Goal: Task Accomplishment & Management: Use online tool/utility

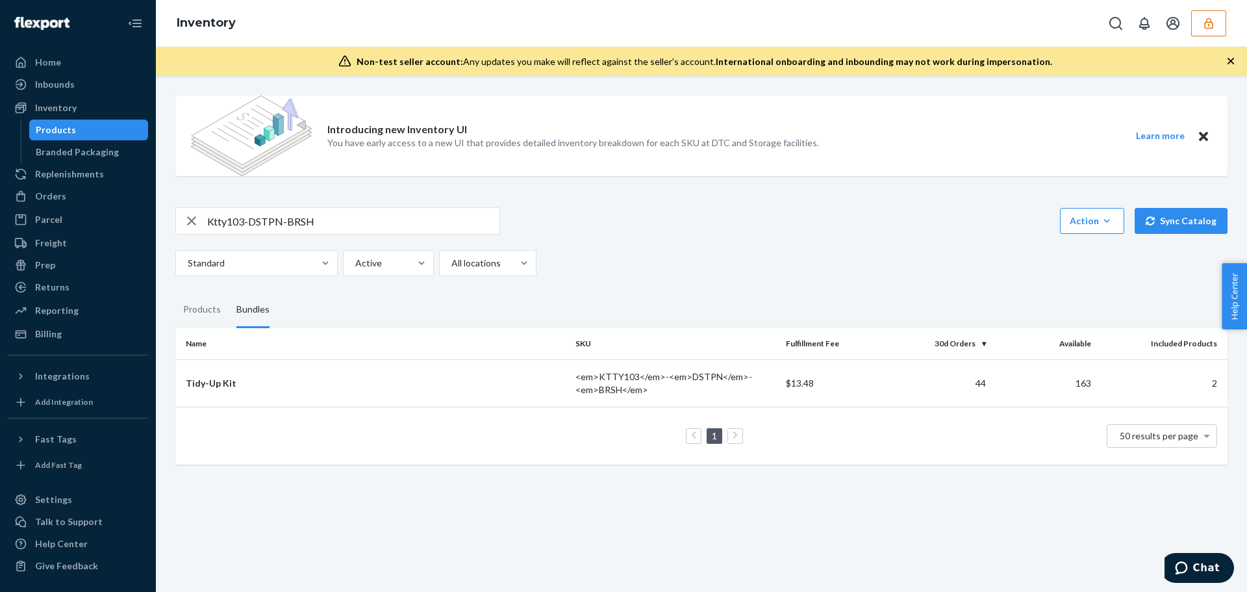
click at [1200, 33] on button "button" at bounding box center [1208, 23] width 35 height 26
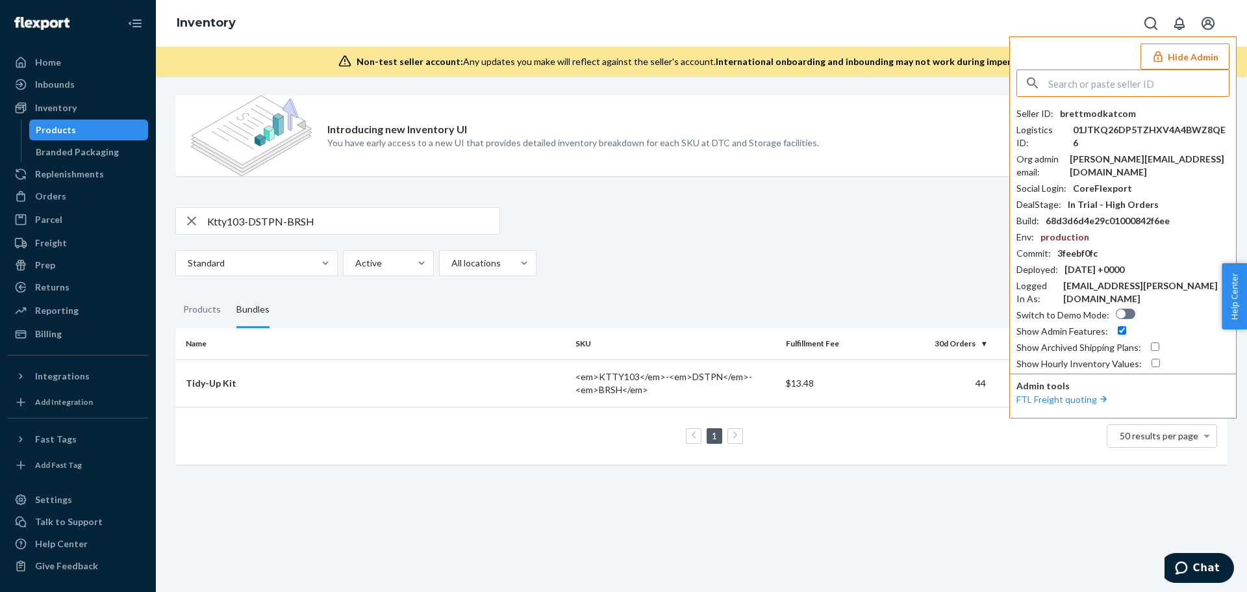
click at [1151, 86] on input "text" at bounding box center [1138, 83] width 181 height 26
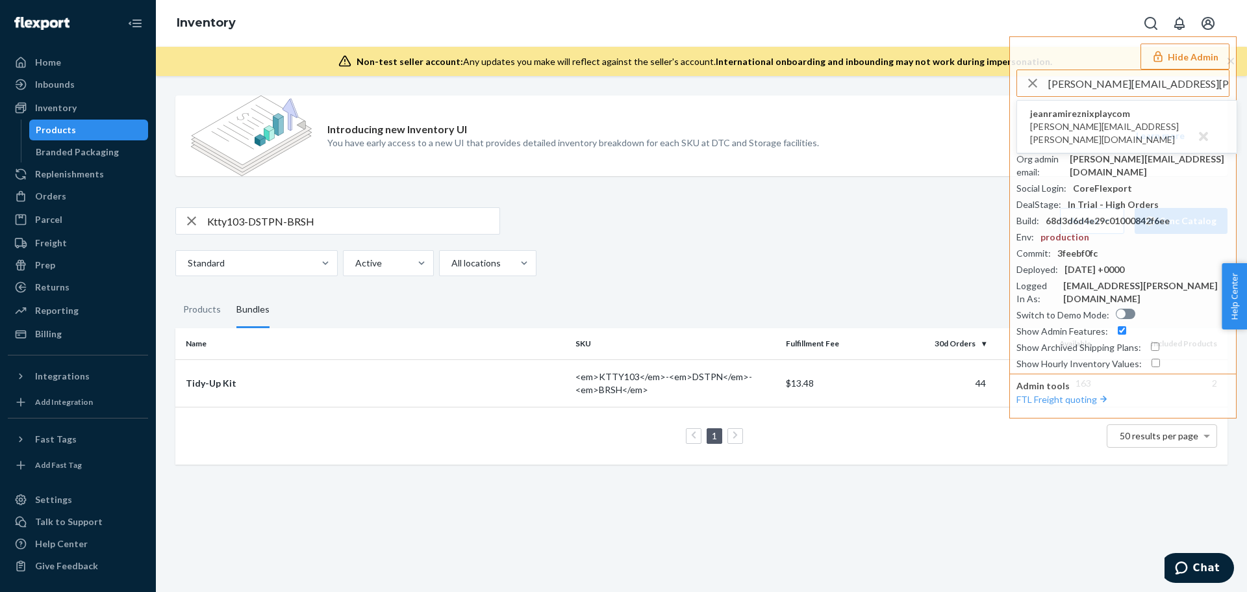
type input "tara.wright@nixplay.com"
click at [1041, 117] on span "jeanramireznixplaycom" at bounding box center [1127, 113] width 194 height 13
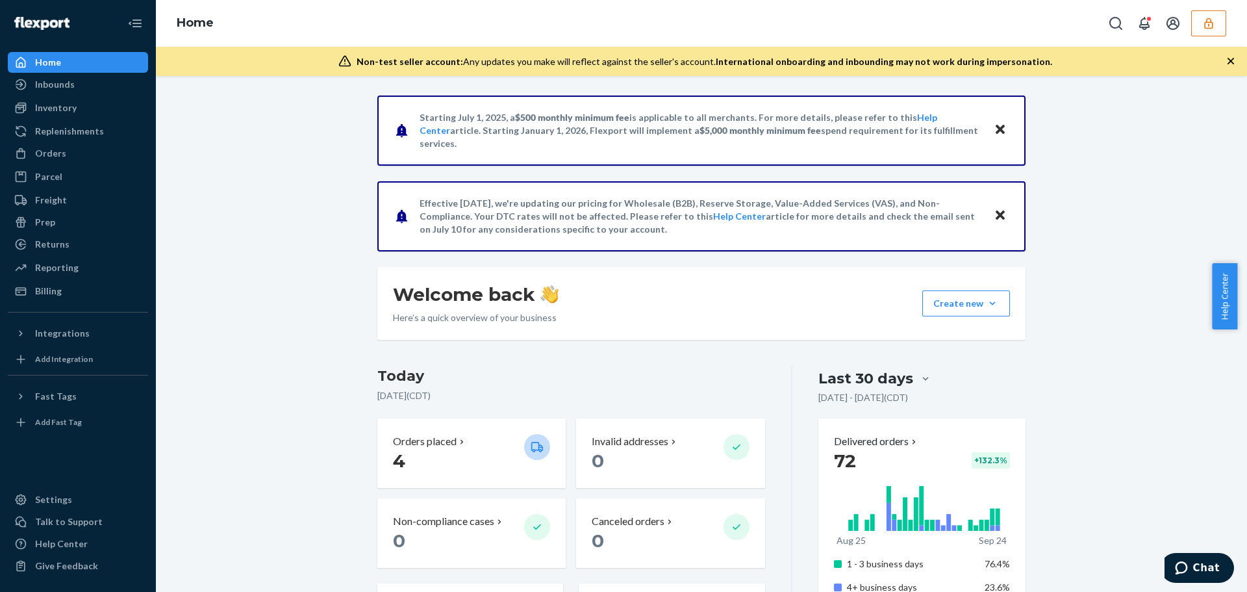
click at [1214, 23] on icon "button" at bounding box center [1208, 23] width 13 height 13
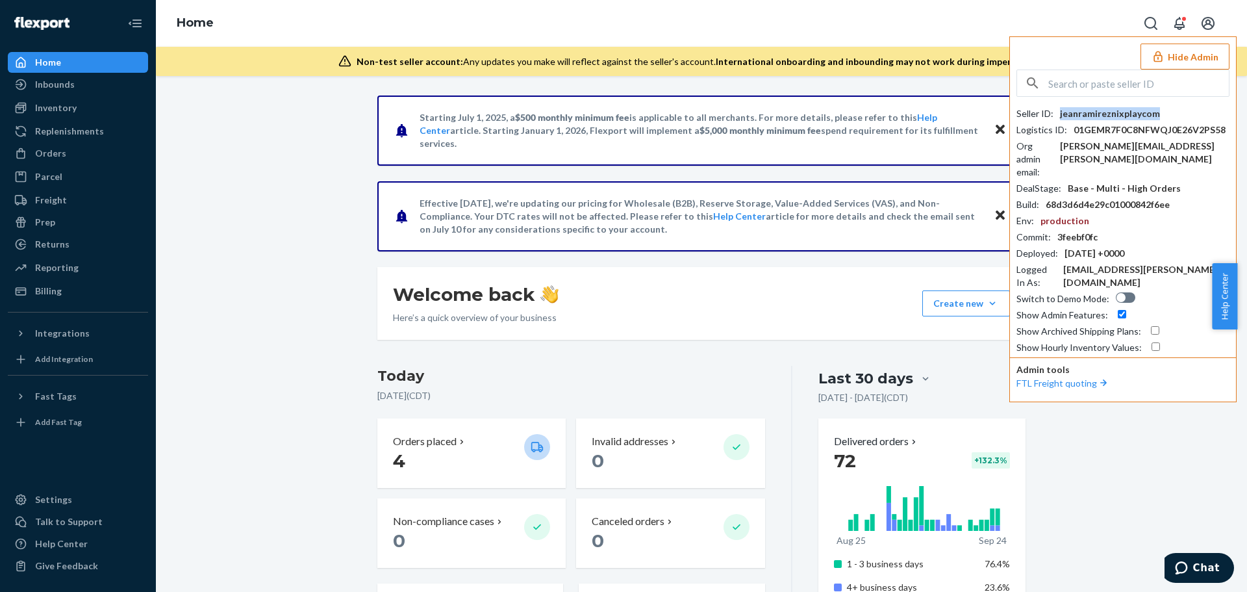
click at [1094, 112] on div "jeanramireznixplaycom" at bounding box center [1110, 113] width 100 height 13
copy div "jeanramireznixplaycom"
click at [1135, 79] on input "text" at bounding box center [1138, 83] width 181 height 26
paste input "guyheavyscom"
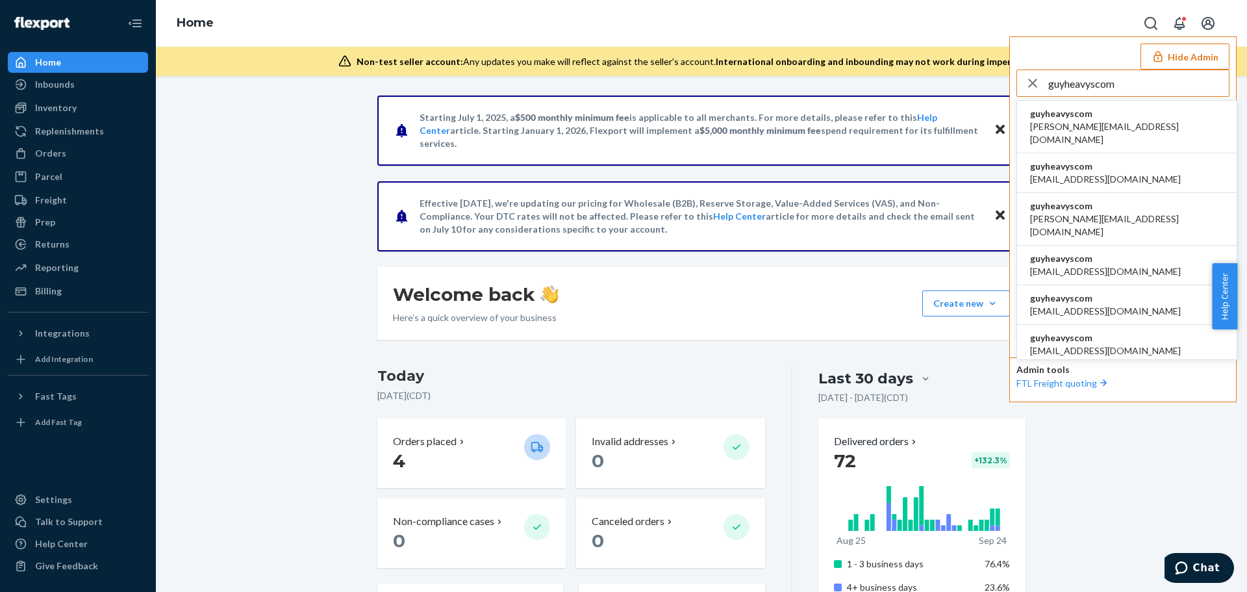
type input "guyheavyscom"
click at [1132, 116] on li "guyheavyscom alane@heavys.com" at bounding box center [1127, 127] width 220 height 53
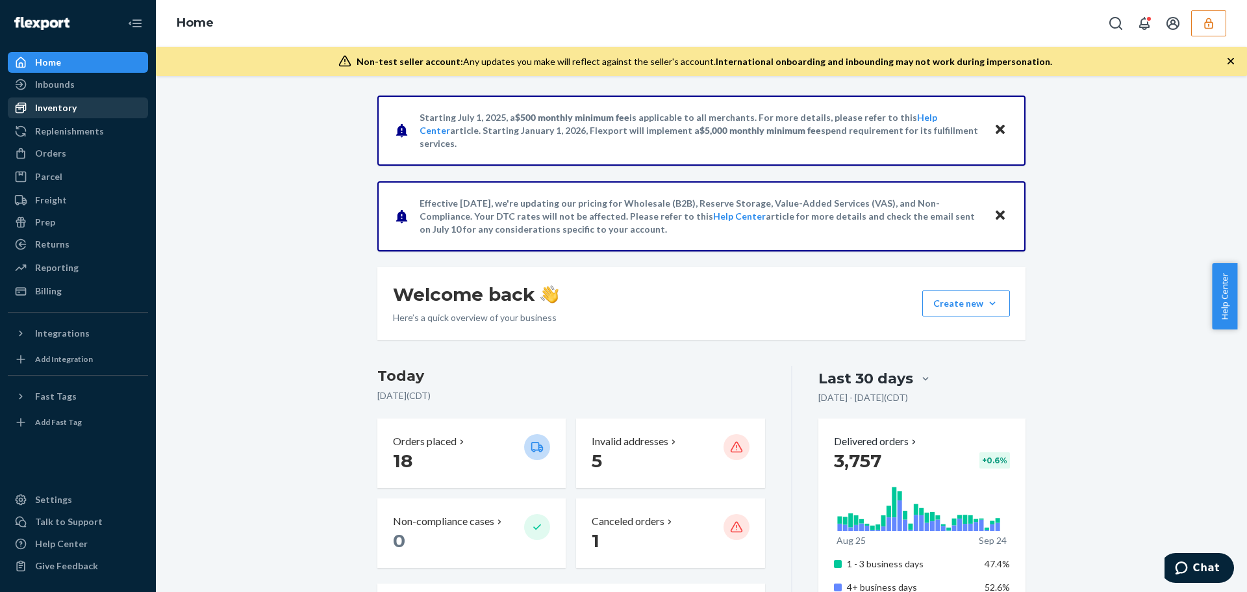
click at [79, 110] on div "Inventory" at bounding box center [78, 108] width 138 height 18
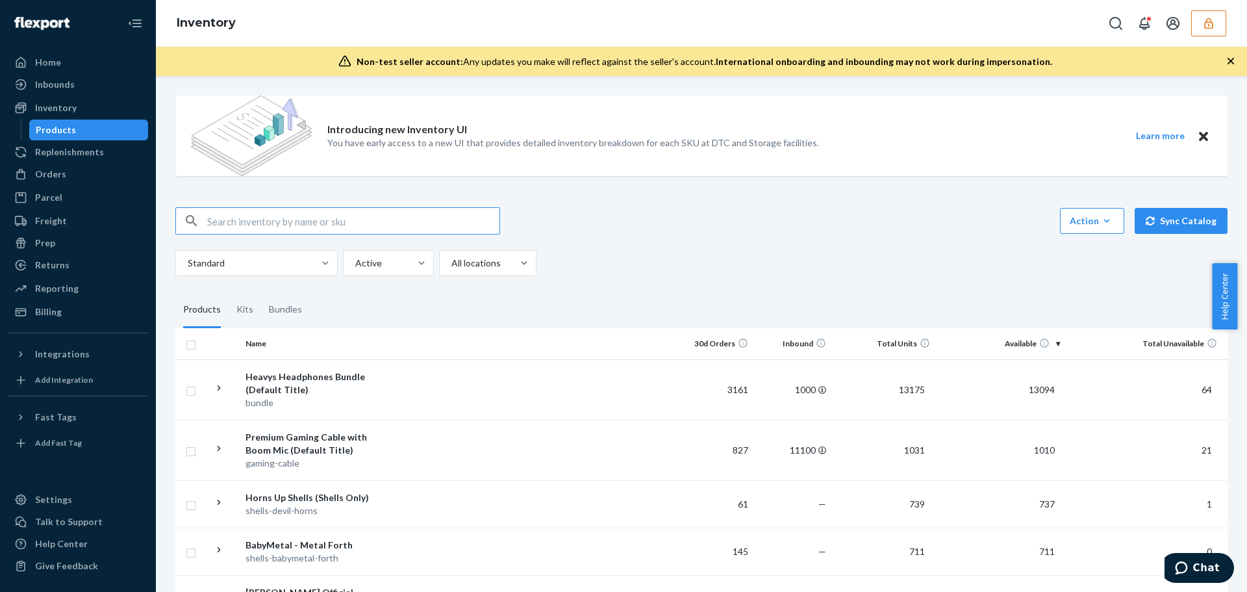
click at [334, 215] on input "text" at bounding box center [353, 221] width 292 height 26
paste input "DCBWCUNE6VT"
type input "DCBWCUNE6VT"
click at [57, 406] on div "Home Inbounds Shipping Plans Problems Inventory Products Replenishments Orders …" at bounding box center [78, 296] width 156 height 592
click at [55, 416] on div "Fast Tags" at bounding box center [56, 417] width 42 height 13
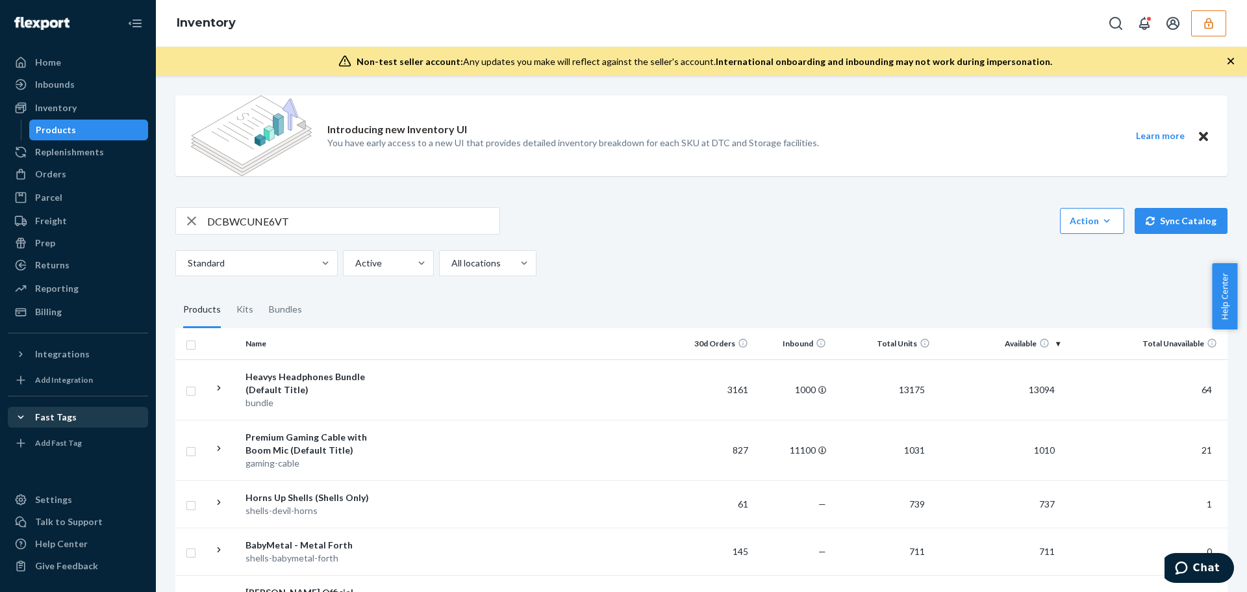
click at [55, 416] on div "Fast Tags" at bounding box center [56, 417] width 42 height 13
click at [336, 215] on input "DCBWCUNE6VT" at bounding box center [353, 221] width 292 height 26
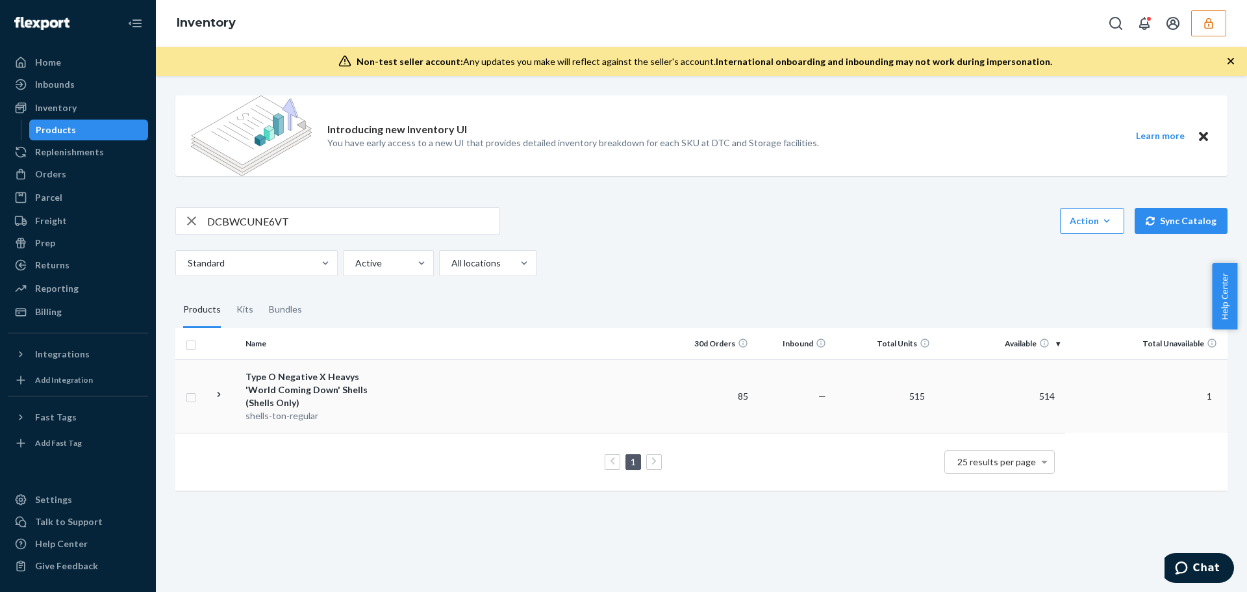
click at [464, 377] on td at bounding box center [530, 395] width 289 height 73
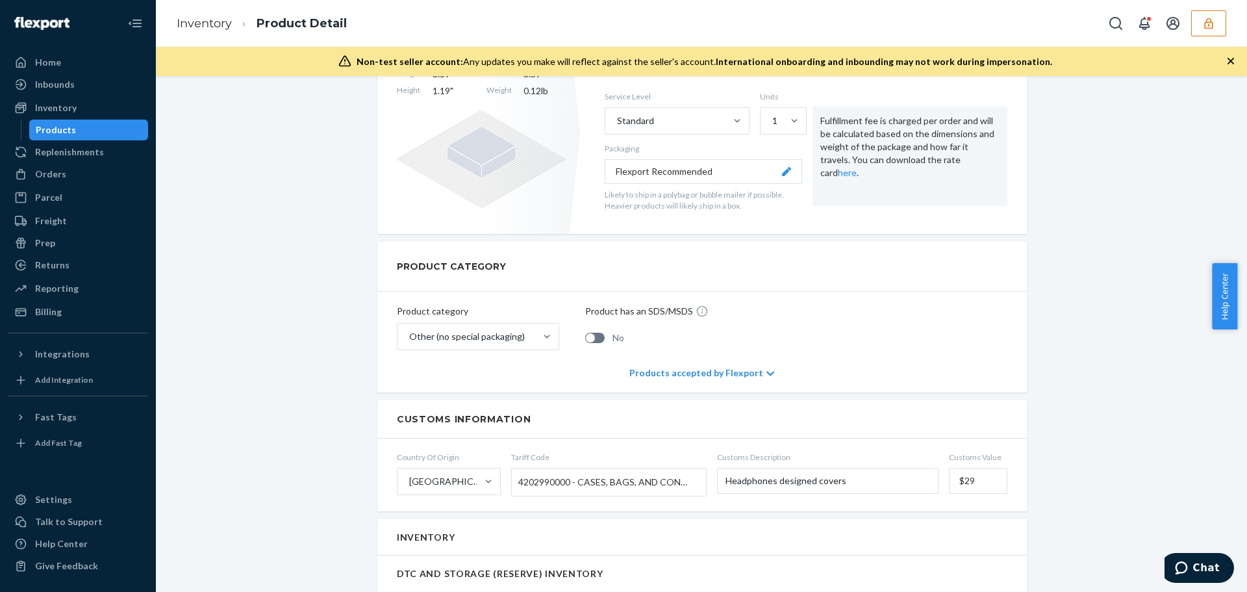
scroll to position [130, 0]
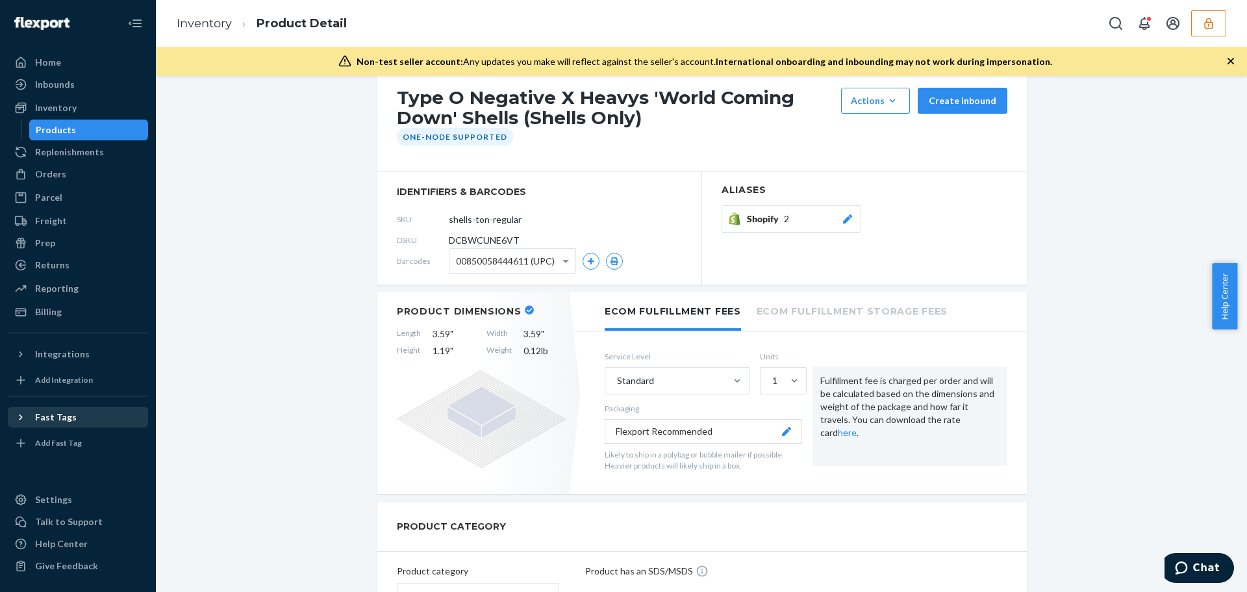
click at [76, 414] on div "Fast Tags" at bounding box center [78, 417] width 138 height 18
click at [90, 449] on div "Add Fast Tag" at bounding box center [78, 443] width 138 height 18
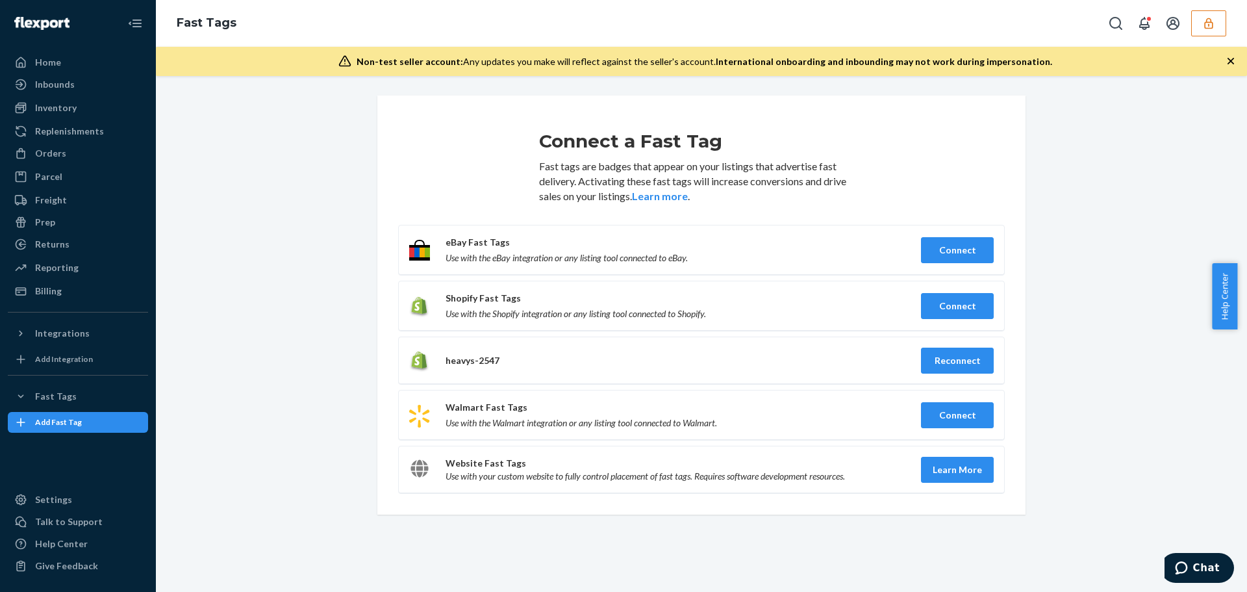
click at [1215, 32] on button "button" at bounding box center [1208, 23] width 35 height 26
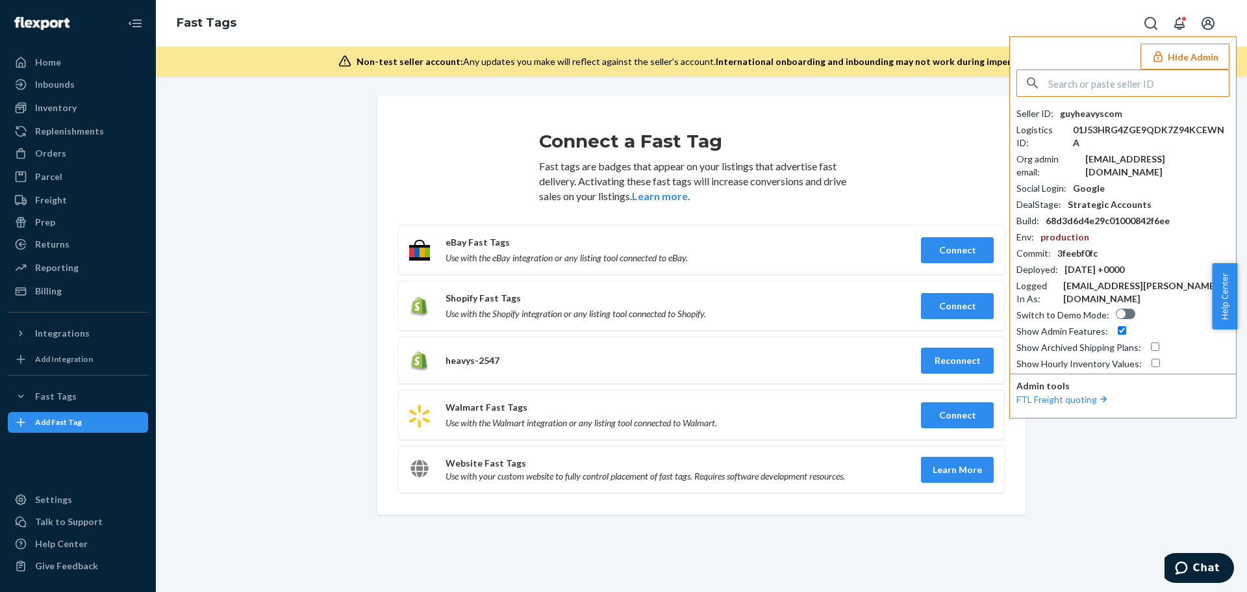
click at [1108, 86] on input "text" at bounding box center [1138, 83] width 181 height 26
type input "[EMAIL_ADDRESS][DOMAIN_NAME]"
click at [1107, 125] on span "[EMAIL_ADDRESS][DOMAIN_NAME]" at bounding box center [1105, 126] width 151 height 13
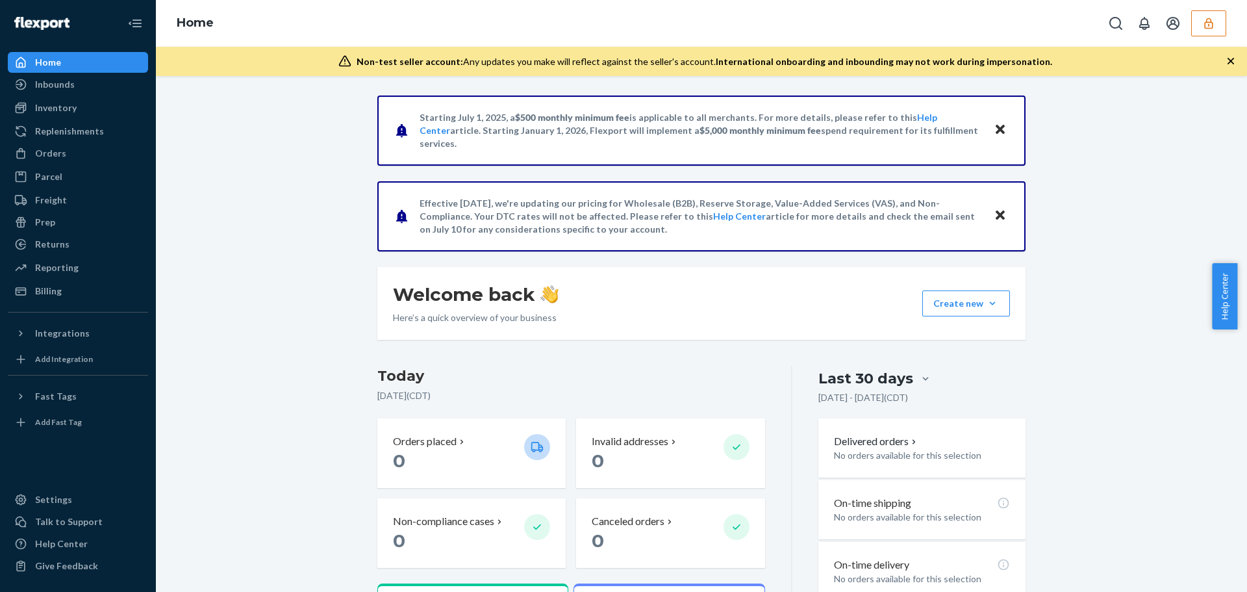
click at [1209, 38] on div "Home" at bounding box center [701, 23] width 1091 height 47
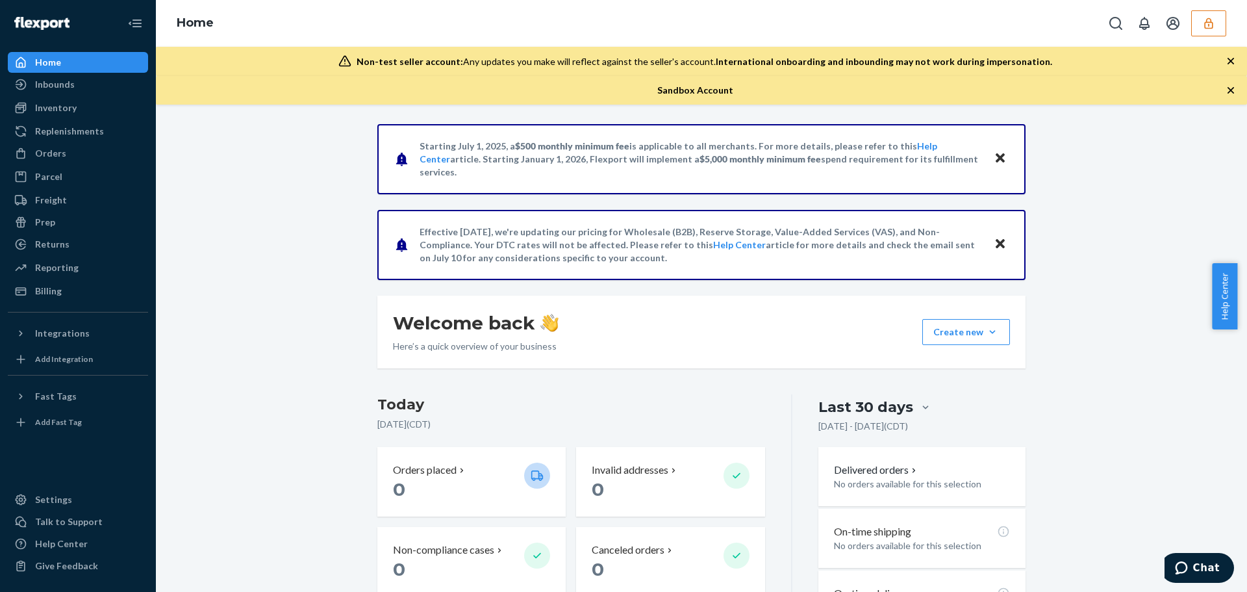
click at [1209, 34] on button "button" at bounding box center [1208, 23] width 35 height 26
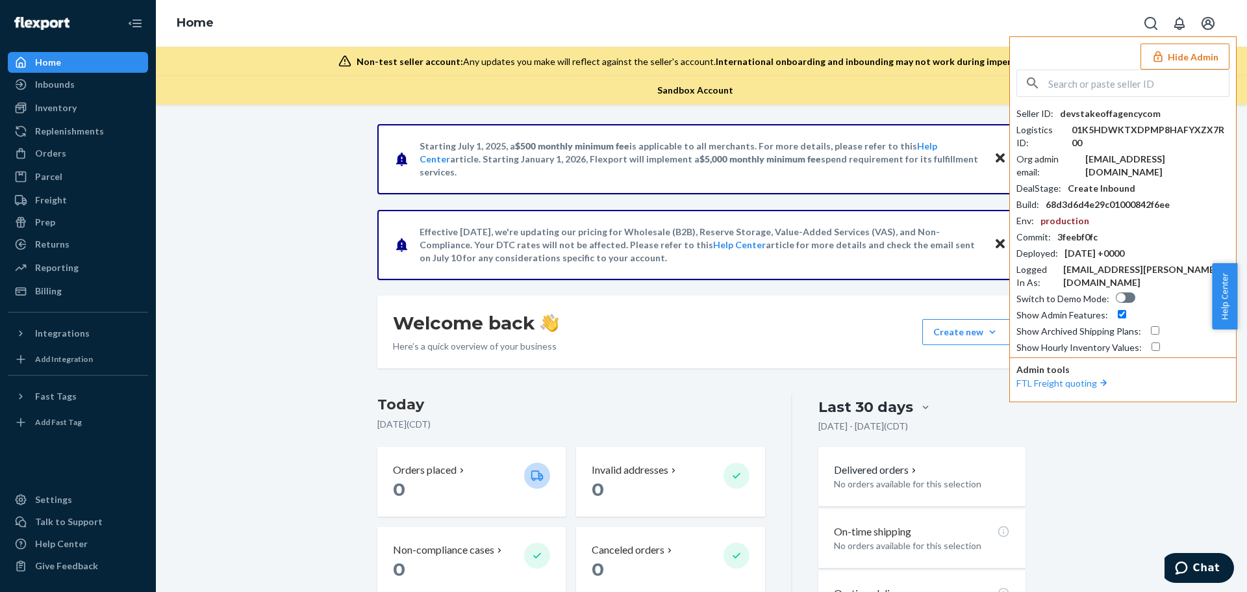
click at [1125, 105] on div "Seller ID : devstakeoffagencycom Logistics ID : 01K5HDWKTXDPMP8HAFYXZX7R00 Org …" at bounding box center [1123, 211] width 213 height 284
copy div "devstakeoffagencycom"
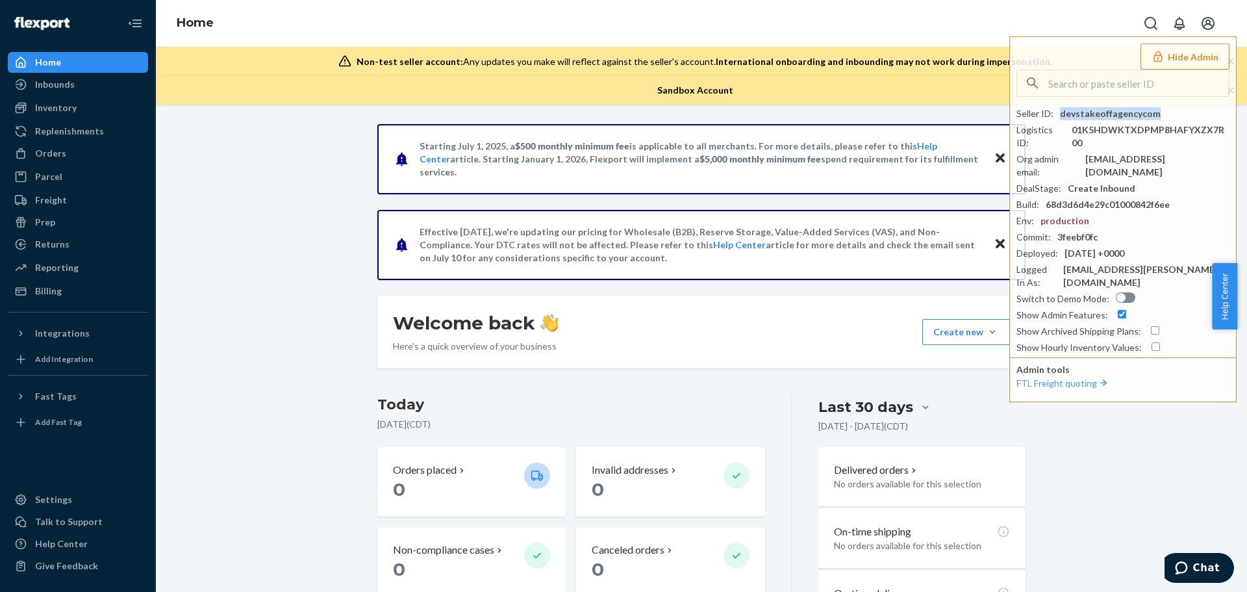
click at [218, 539] on div "Starting [DATE], a $500 monthly minimum fee is applicable to all merchants. For…" at bounding box center [702, 471] width 1072 height 694
